Goal: Find specific page/section: Find specific page/section

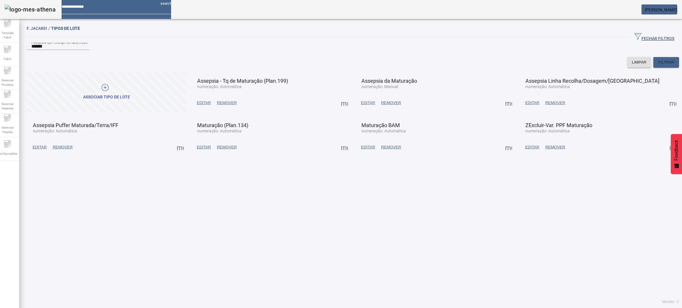
drag, startPoint x: 84, startPoint y: 209, endPoint x: 120, endPoint y: 250, distance: 54.3
click at [85, 210] on div "F. Jacarei / TIPOS DE LOTE FECHAR FILTROS Pesquise por código ou descrição ****…" at bounding box center [352, 165] width 667 height 286
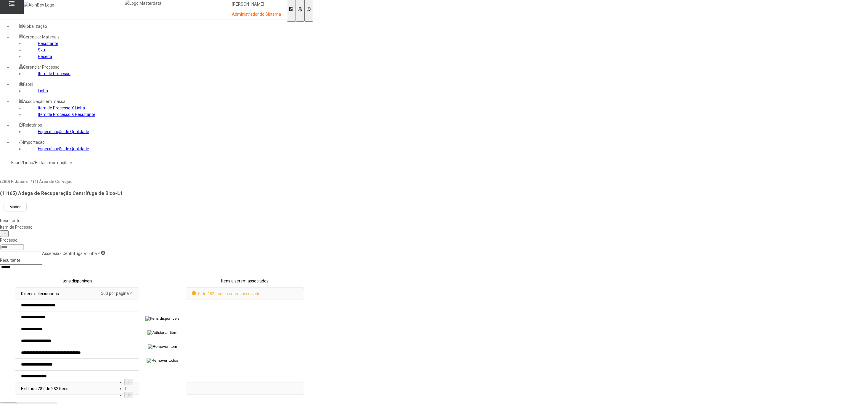
select select
